Goal: Information Seeking & Learning: Compare options

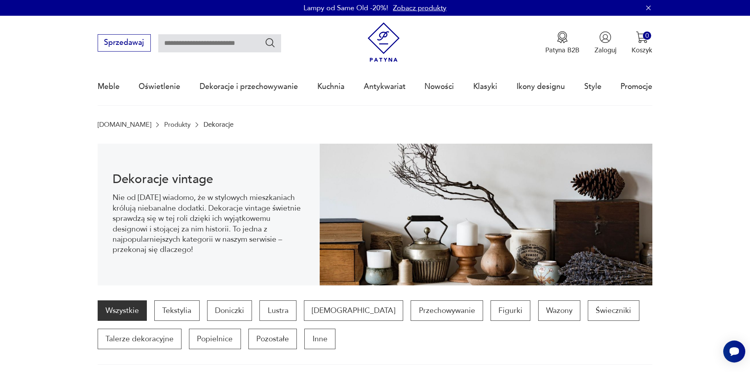
click at [190, 44] on input "text" at bounding box center [219, 43] width 123 height 18
type input "*****"
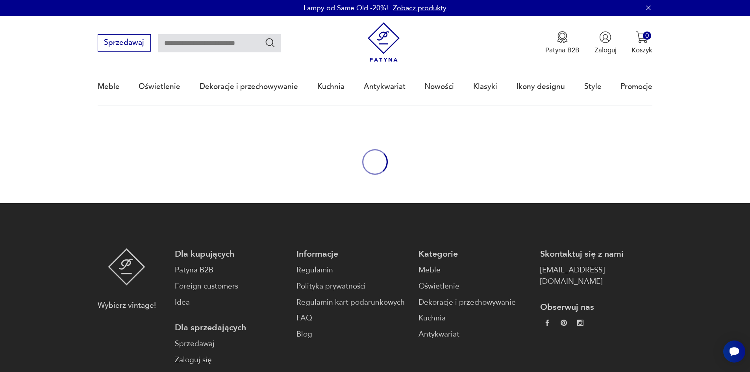
type input "*****"
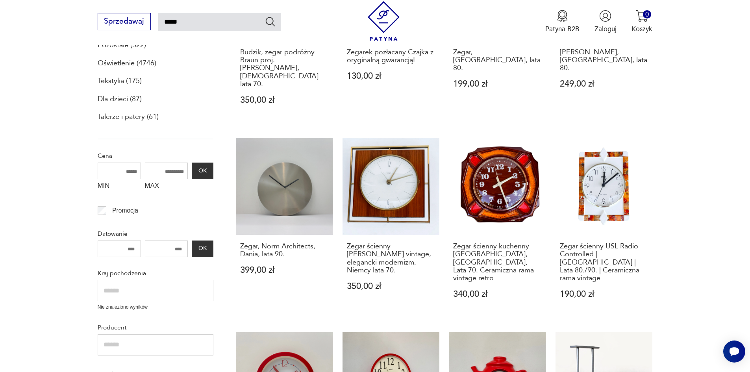
scroll to position [393, 0]
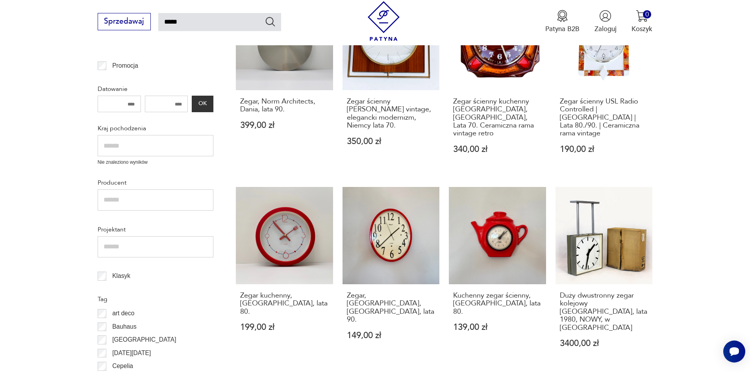
drag, startPoint x: 612, startPoint y: 275, endPoint x: 726, endPoint y: 220, distance: 126.5
click at [726, 220] on section "Filtruj produkty Meble (7760) Antykwariat (1857) Dekoracje (8247) Kuchnia (5457…" at bounding box center [375, 214] width 750 height 889
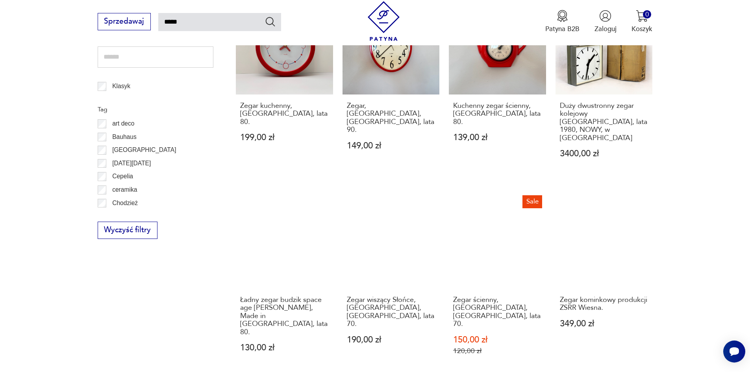
scroll to position [590, 0]
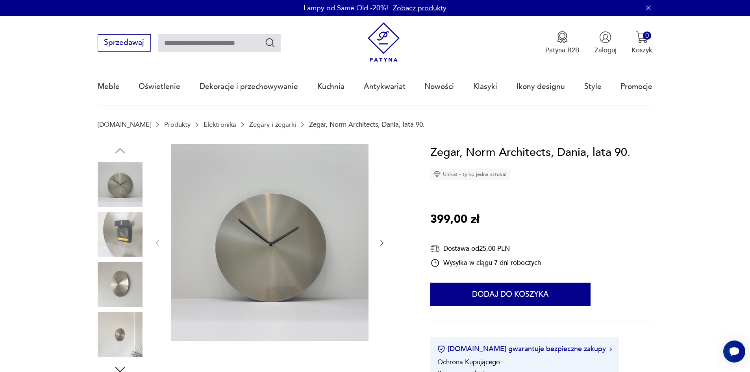
click at [121, 285] on img at bounding box center [120, 284] width 45 height 45
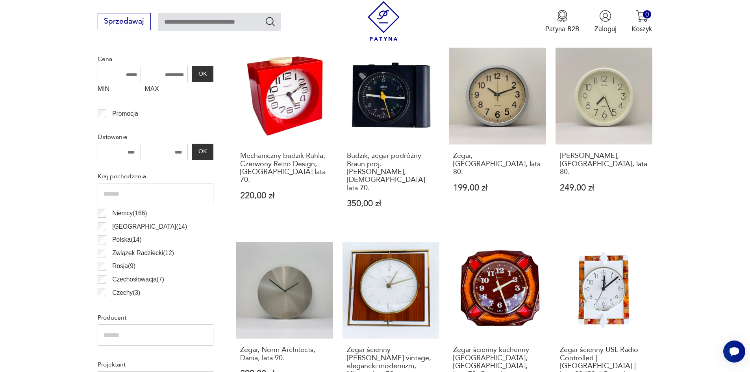
scroll to position [222, 0]
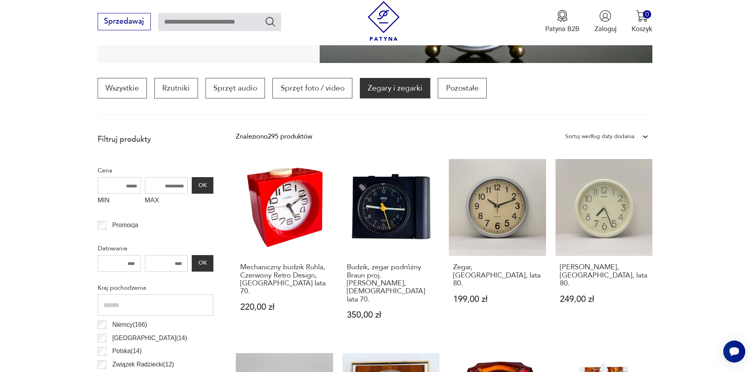
click at [172, 181] on input "MAX" at bounding box center [166, 185] width 43 height 17
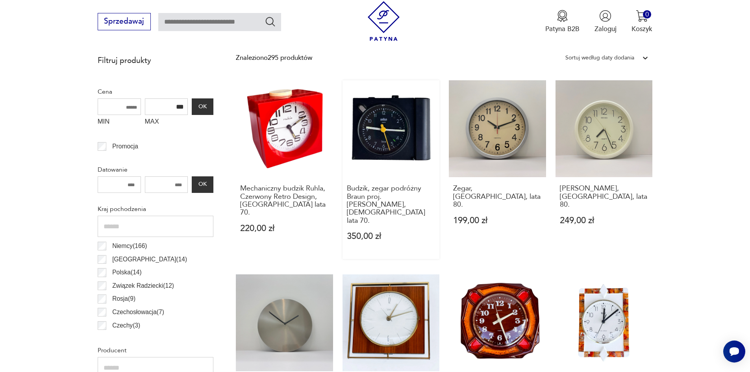
scroll to position [183, 0]
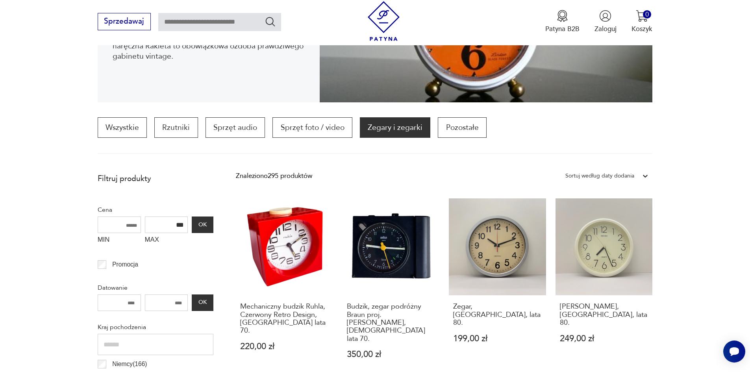
click at [174, 226] on input "***" at bounding box center [166, 224] width 43 height 17
type input "***"
click at [198, 224] on button "OK" at bounding box center [202, 224] width 21 height 17
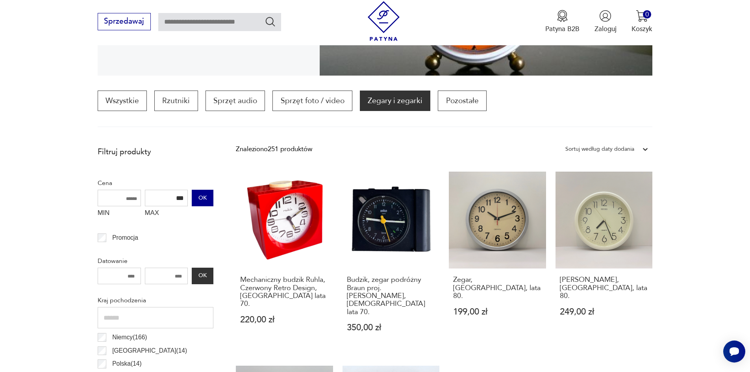
scroll to position [194, 0]
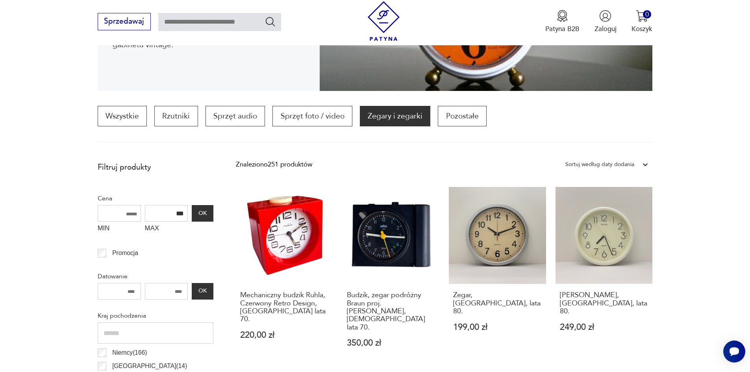
click at [175, 213] on input "***" at bounding box center [166, 213] width 43 height 17
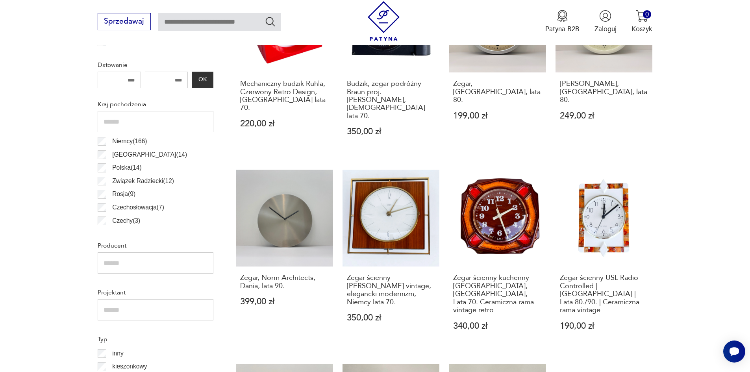
scroll to position [391, 0]
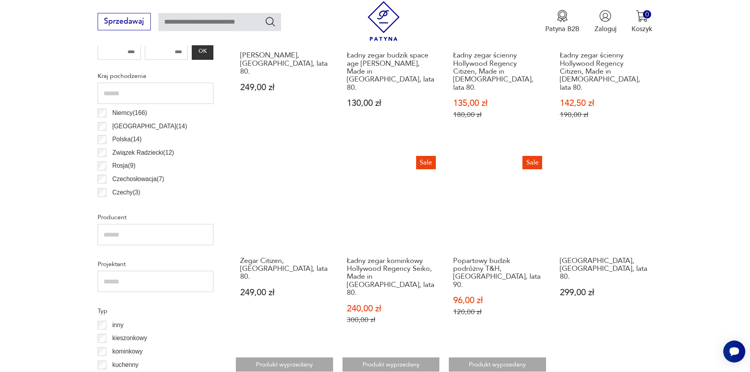
scroll to position [430, 0]
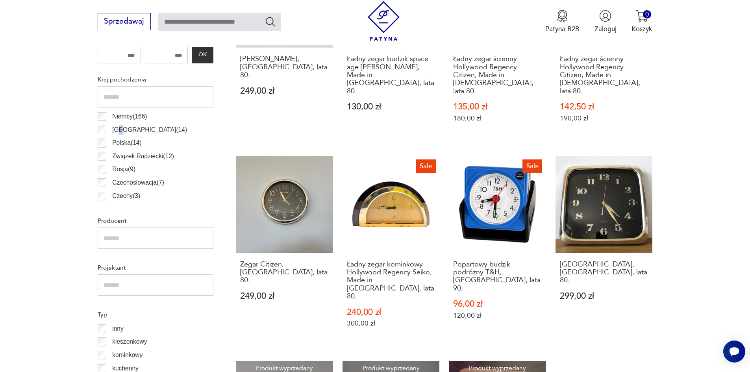
click at [120, 128] on p "Japonia ( 14 )" at bounding box center [149, 130] width 75 height 10
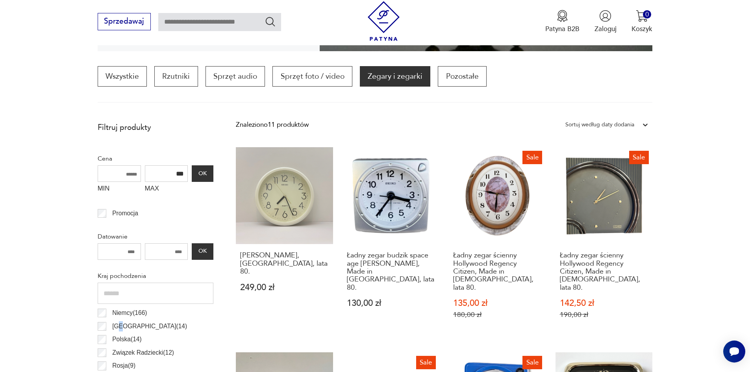
scroll to position [234, 0]
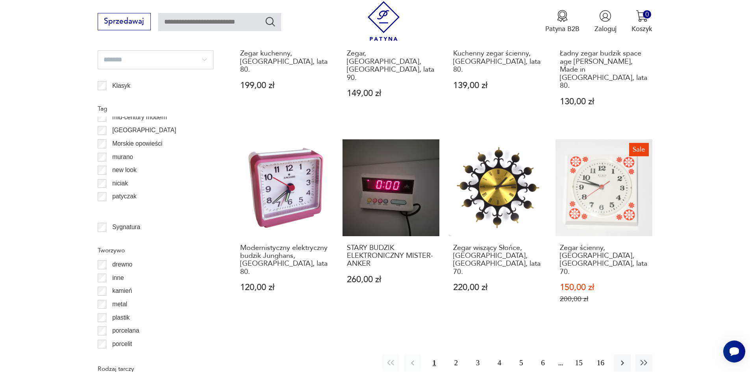
scroll to position [354, 0]
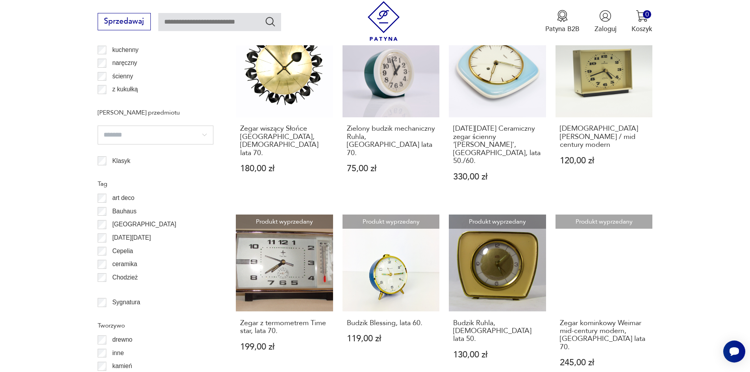
scroll to position [785, 0]
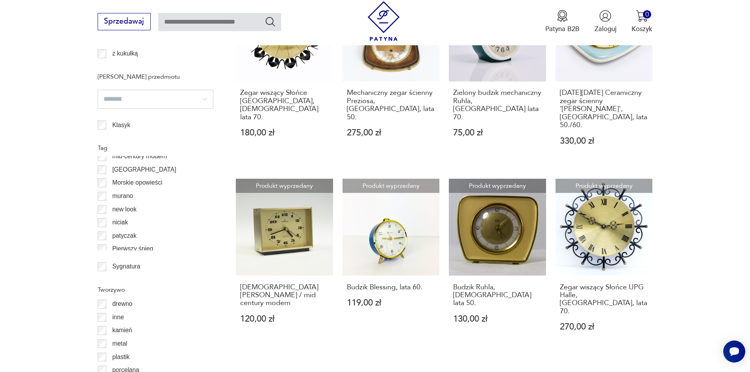
scroll to position [393, 0]
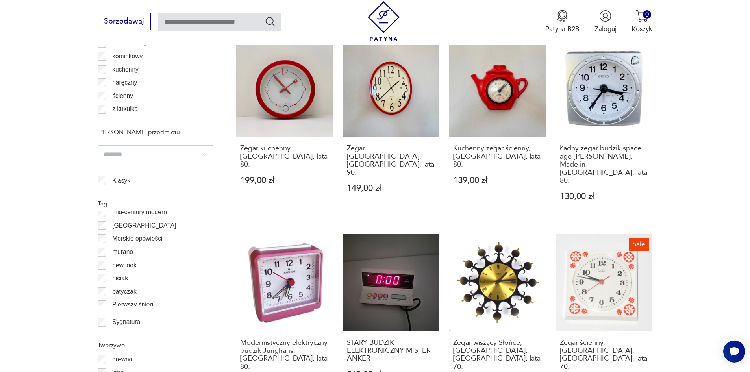
scroll to position [627, 0]
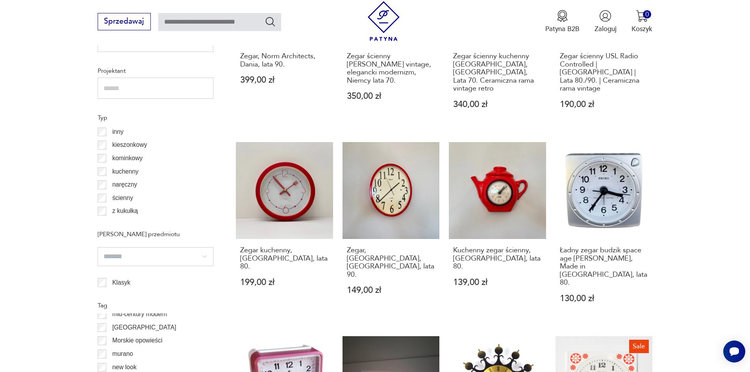
click at [685, 137] on section "Filtruj produkty Cena MIN MAX *** OK Promocja Datowanie OK Kraj pochodzenia Nie…" at bounding box center [375, 217] width 750 height 984
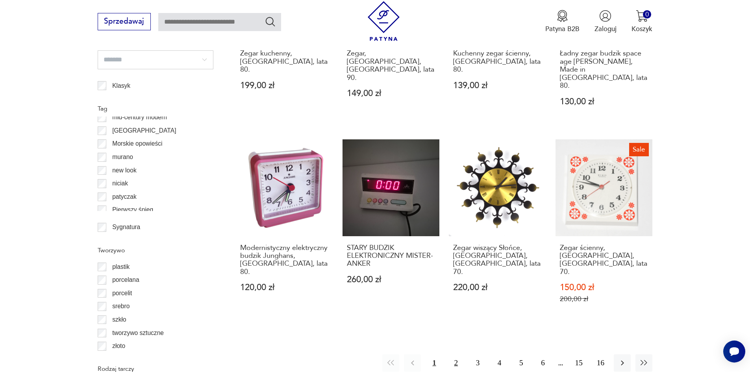
click at [454, 354] on button "2" at bounding box center [455, 362] width 17 height 17
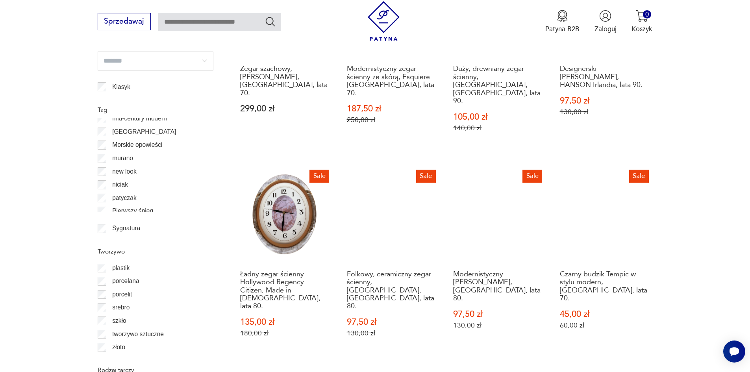
scroll to position [824, 0]
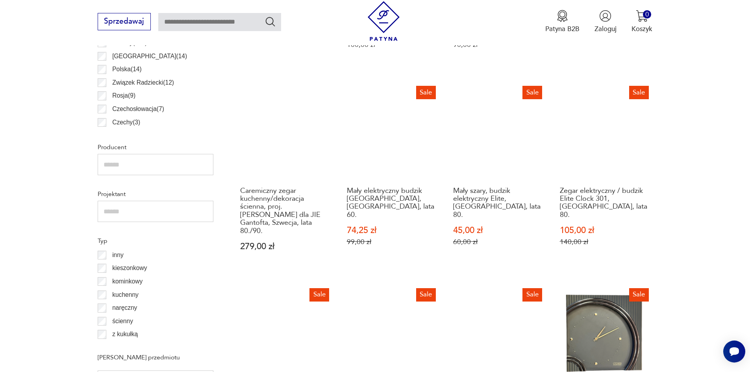
scroll to position [509, 0]
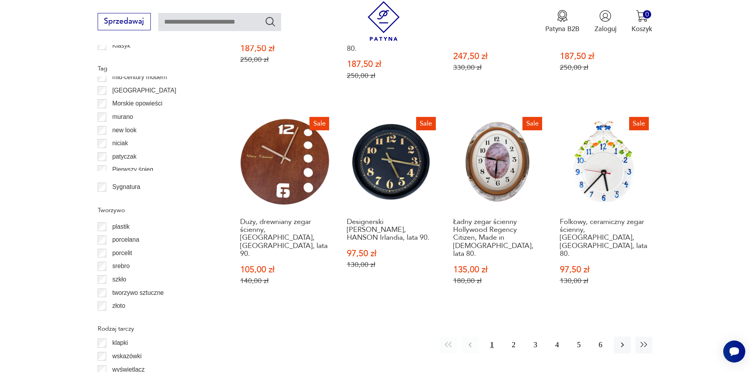
scroll to position [903, 0]
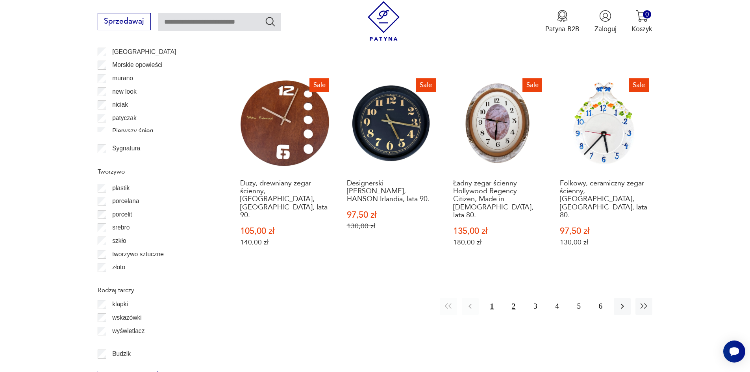
click at [515, 298] on button "2" at bounding box center [513, 306] width 17 height 17
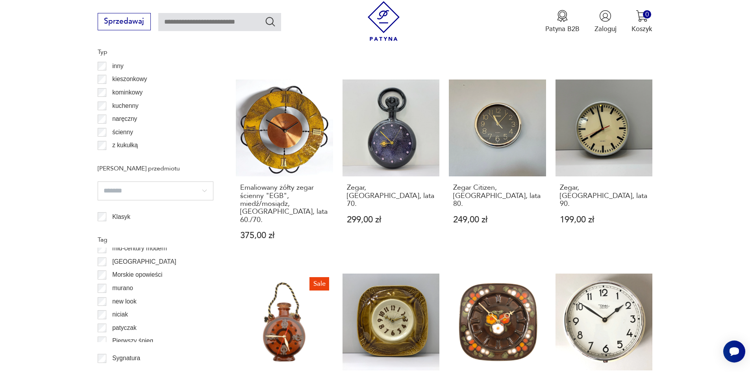
scroll to position [824, 0]
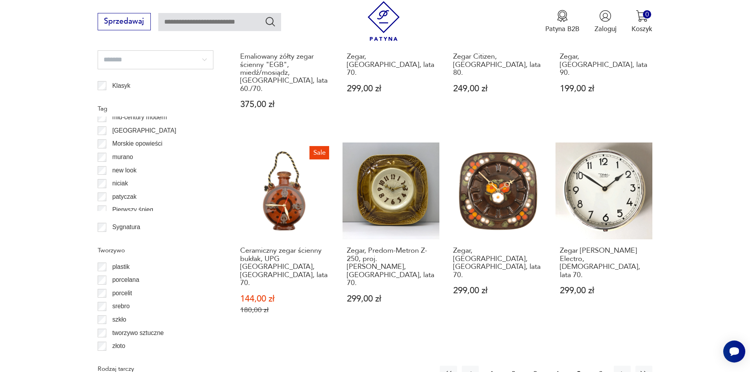
click at [531, 366] on button "3" at bounding box center [534, 374] width 17 height 17
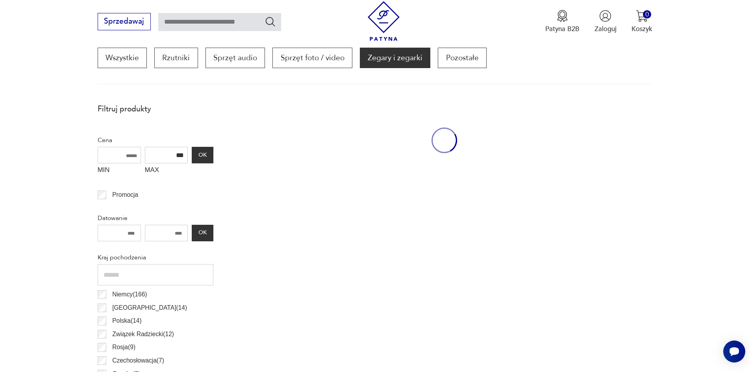
scroll to position [234, 0]
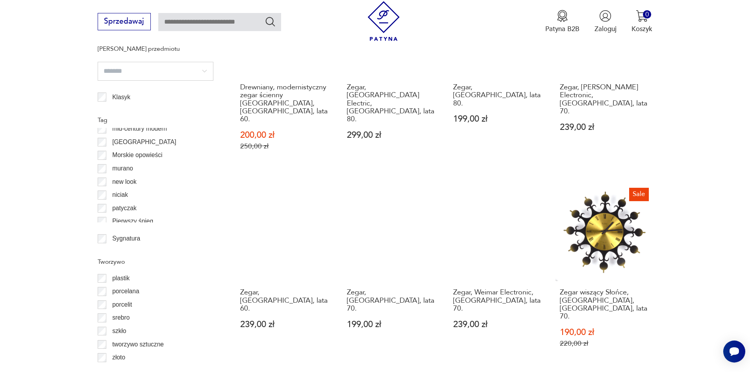
scroll to position [903, 0]
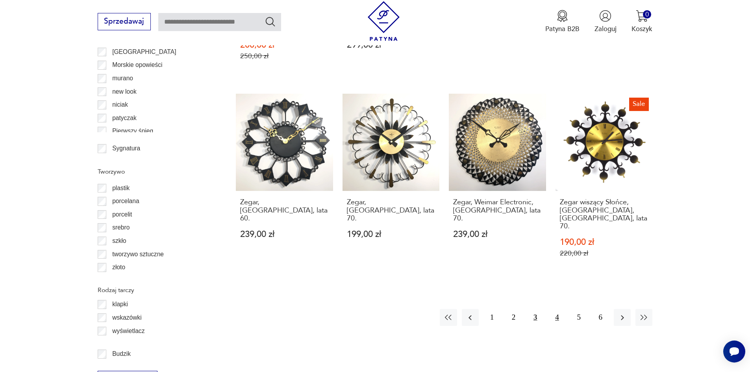
click at [558, 309] on button "4" at bounding box center [556, 317] width 17 height 17
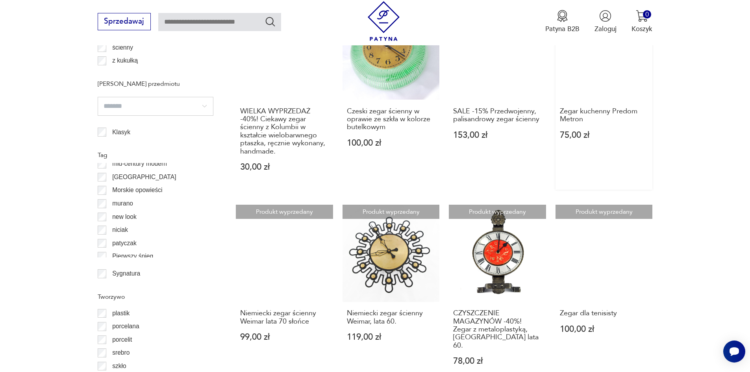
scroll to position [785, 0]
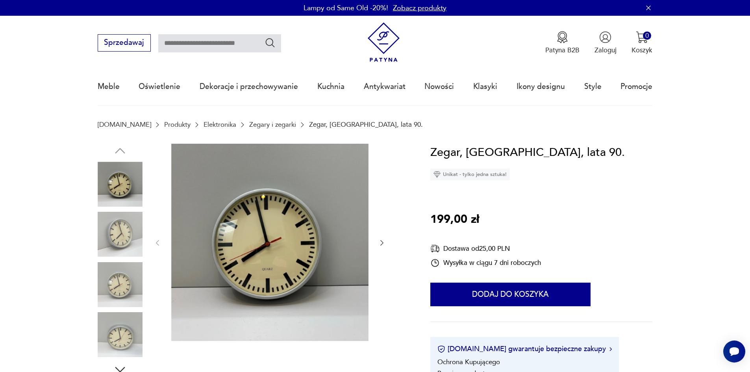
click at [137, 322] on img at bounding box center [120, 334] width 45 height 45
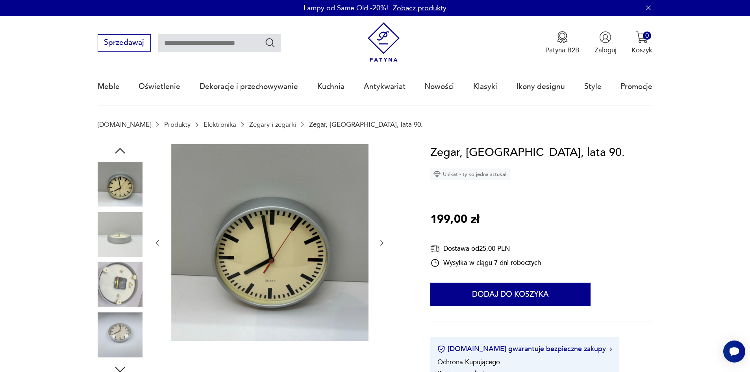
click at [126, 284] on img at bounding box center [120, 284] width 45 height 45
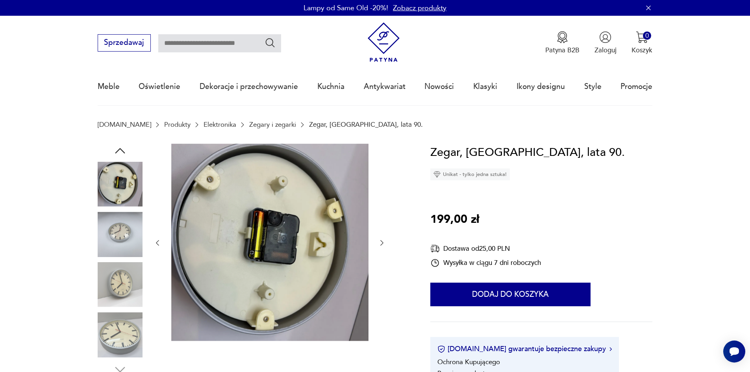
click at [120, 252] on img at bounding box center [120, 234] width 45 height 45
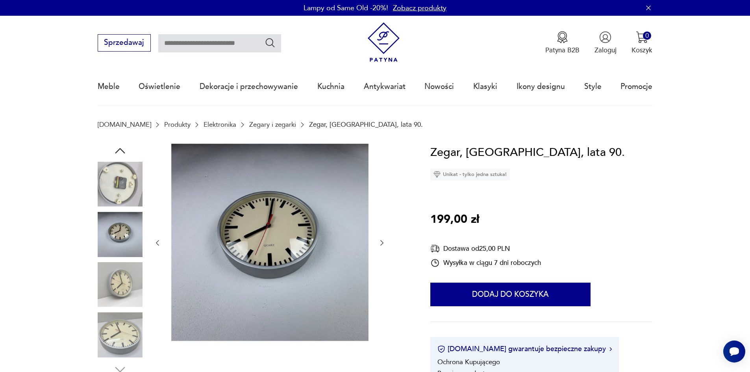
click at [124, 318] on img at bounding box center [120, 334] width 45 height 45
